Goal: Check status

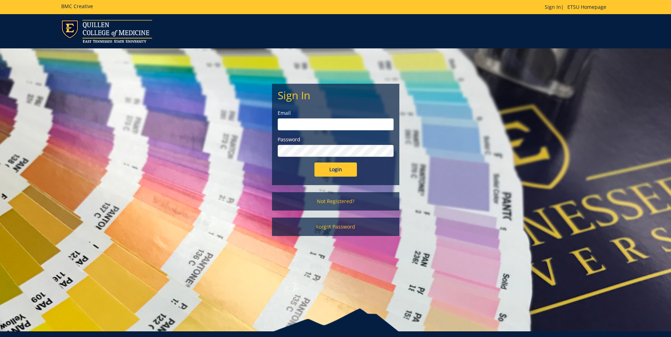
type input "[EMAIL_ADDRESS][DOMAIN_NAME]"
click at [342, 170] on input "Login" at bounding box center [335, 170] width 42 height 14
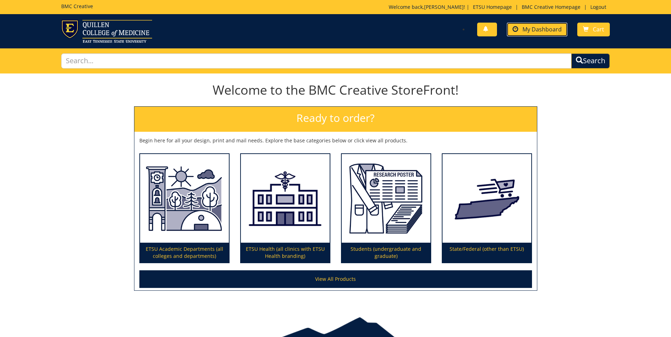
click at [546, 29] on span "My Dashboard" at bounding box center [541, 29] width 39 height 8
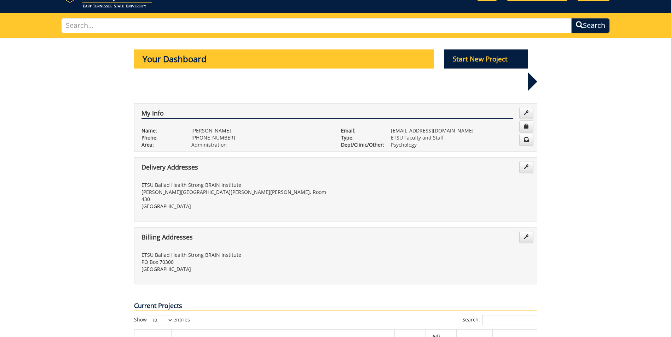
scroll to position [106, 0]
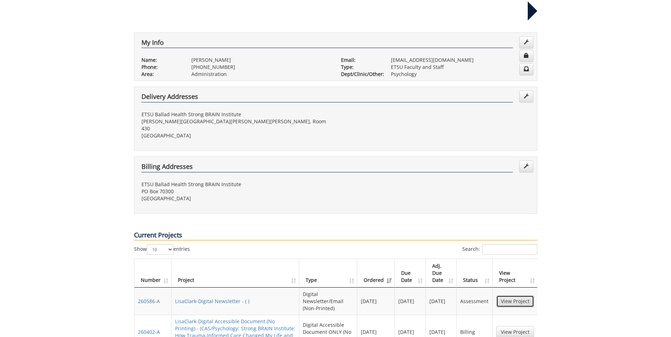
click at [518, 296] on link "View Project" at bounding box center [515, 302] width 38 height 12
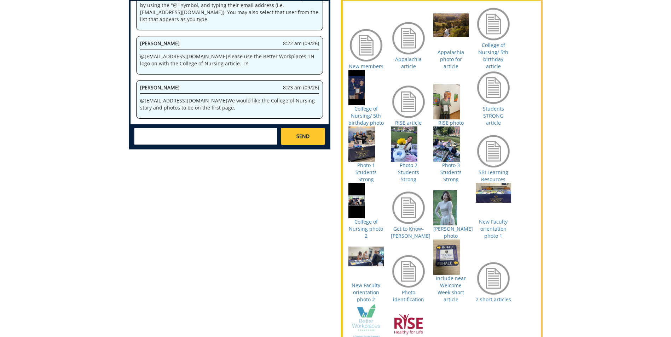
scroll to position [318, 0]
